Goal: Task Accomplishment & Management: Use online tool/utility

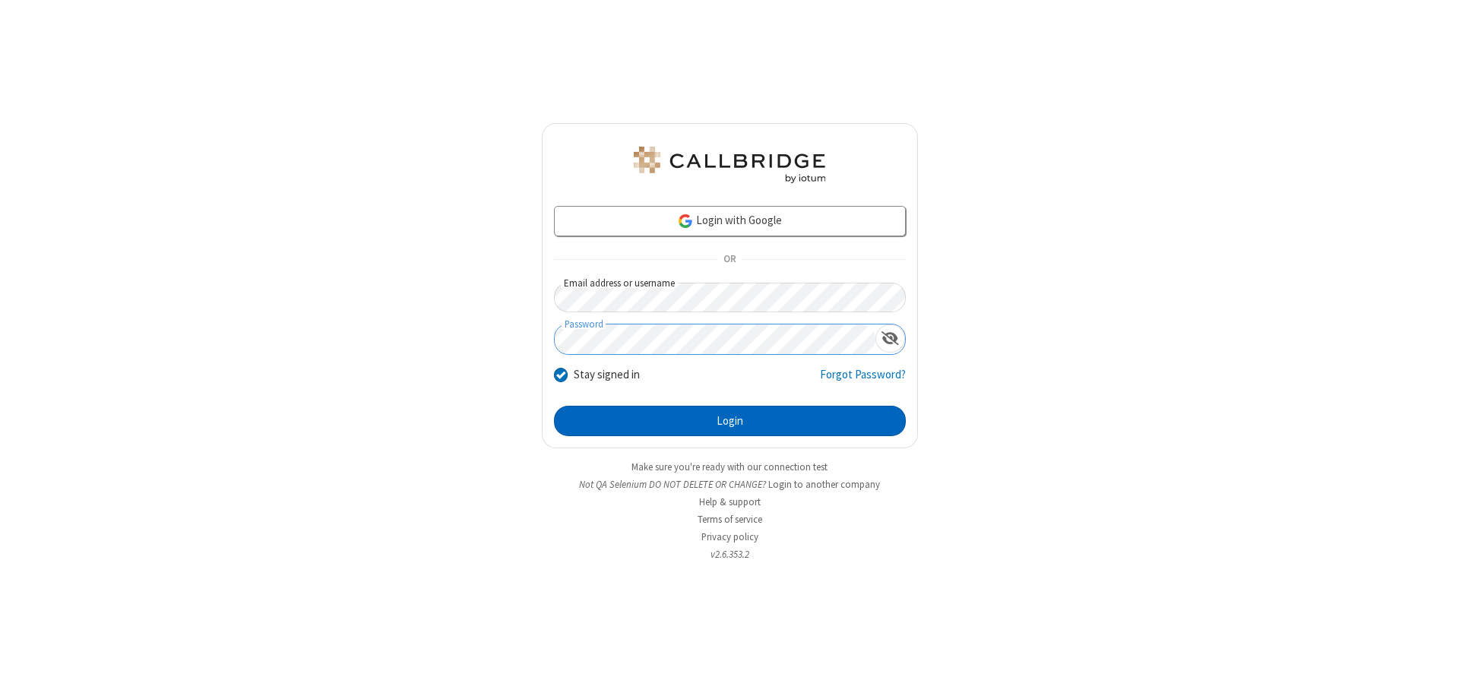
click at [730, 421] on button "Login" at bounding box center [730, 421] width 352 height 30
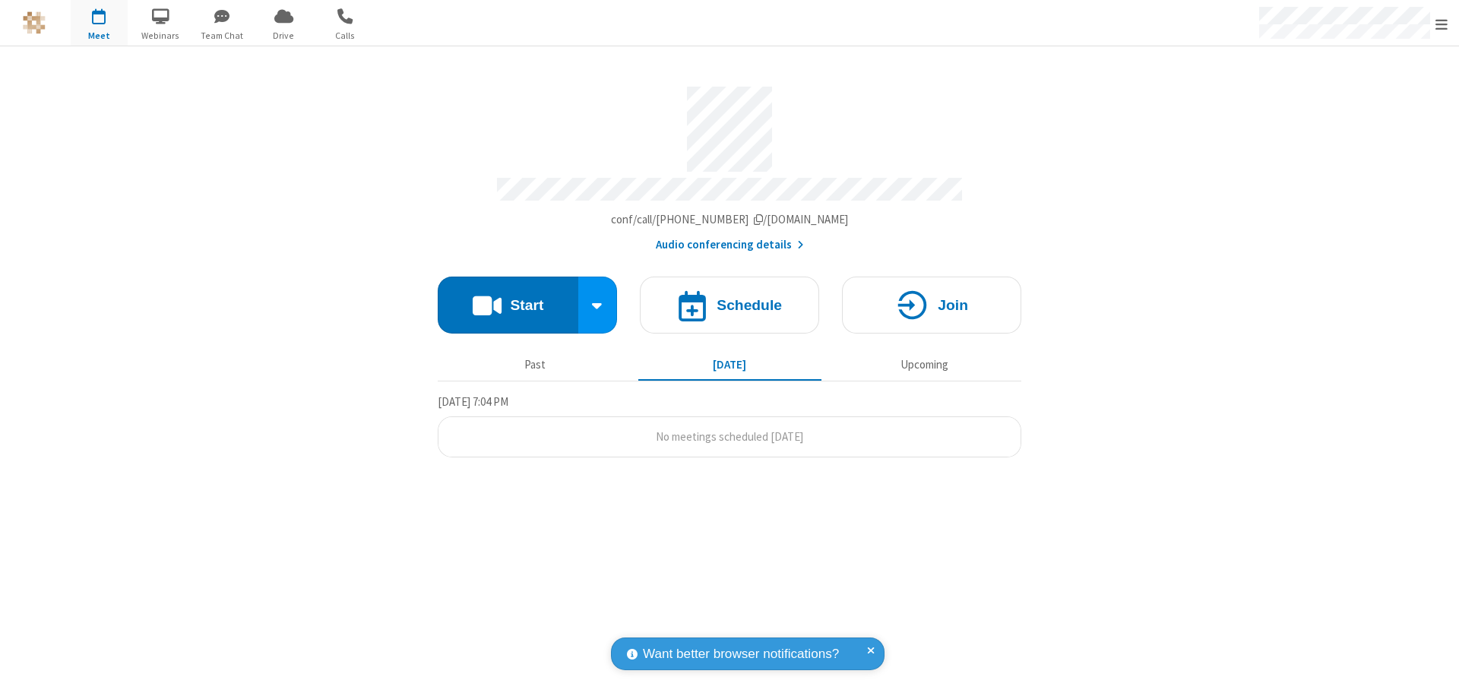
click at [508, 298] on button "Start" at bounding box center [508, 305] width 141 height 57
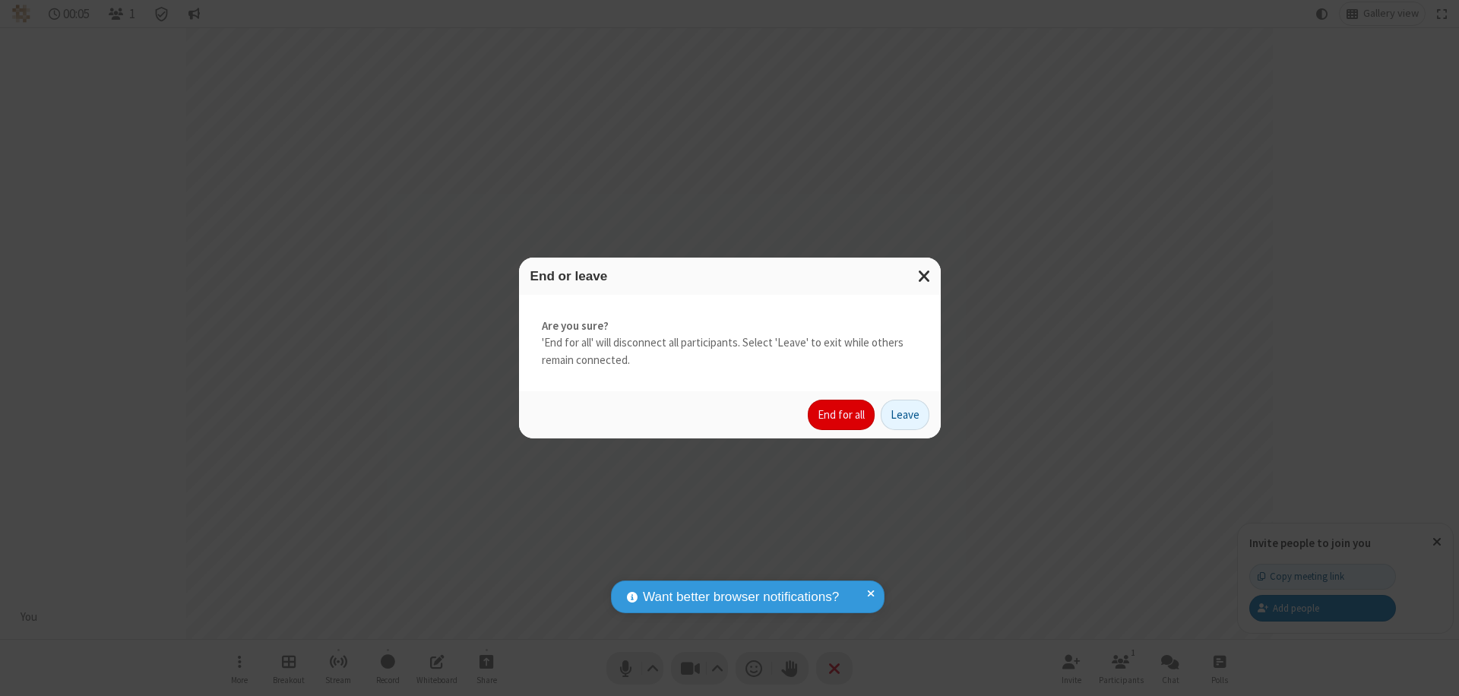
click at [842, 415] on button "End for all" at bounding box center [841, 415] width 67 height 30
